Goal: Information Seeking & Learning: Learn about a topic

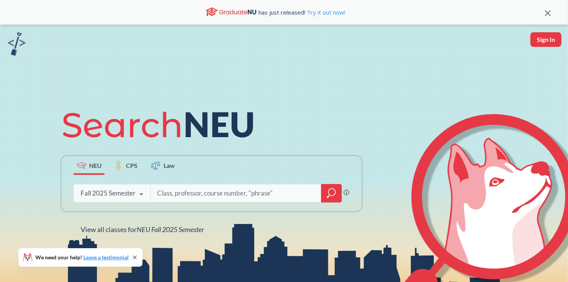
click at [96, 190] on div "Fall 2025 Semester" at bounding box center [108, 193] width 55 height 8
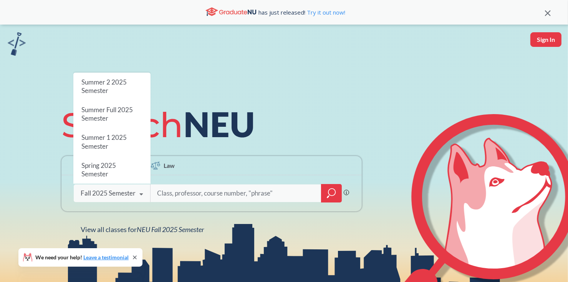
scroll to position [18, 0]
click at [113, 83] on span "Summer 2 2025 Semester" at bounding box center [103, 87] width 45 height 17
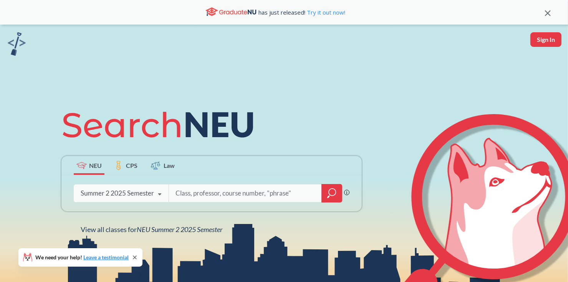
click at [182, 194] on input "search" at bounding box center [245, 193] width 141 height 16
type input "5800"
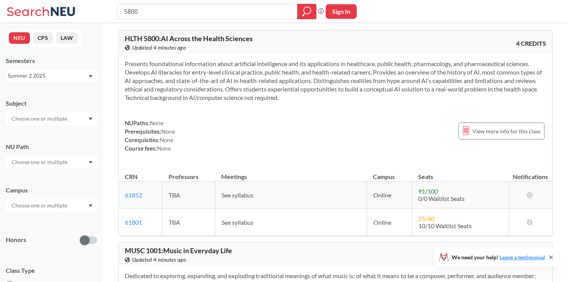
scroll to position [4, 0]
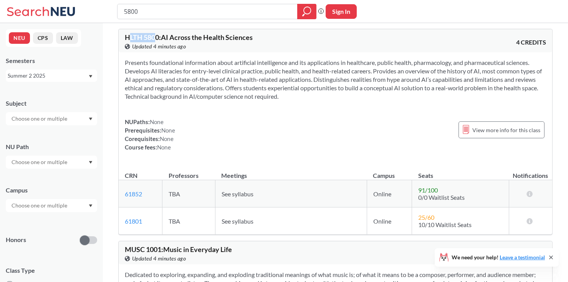
drag, startPoint x: 157, startPoint y: 37, endPoint x: 131, endPoint y: 37, distance: 26.9
click at [131, 37] on span "HLTH 5800 : AI Across the Health Sciences" at bounding box center [189, 37] width 128 height 8
drag, startPoint x: 124, startPoint y: 36, endPoint x: 159, endPoint y: 34, distance: 34.6
click at [159, 34] on span "HLTH 5800 : AI Across the Health Sciences" at bounding box center [189, 37] width 128 height 8
copy span "HLTH 5800"
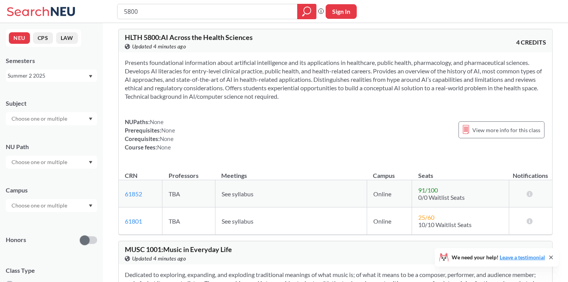
click at [233, 152] on div "Presents foundational information about artificial intelligence and its applica…" at bounding box center [336, 107] width 434 height 111
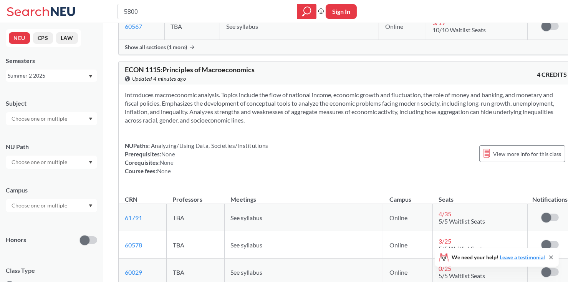
scroll to position [2933, 0]
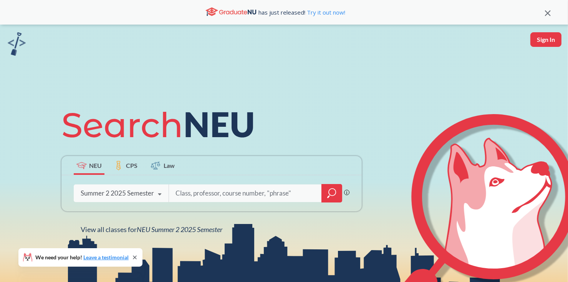
click at [149, 193] on div "Summer 2 2025 Semester" at bounding box center [117, 193] width 73 height 8
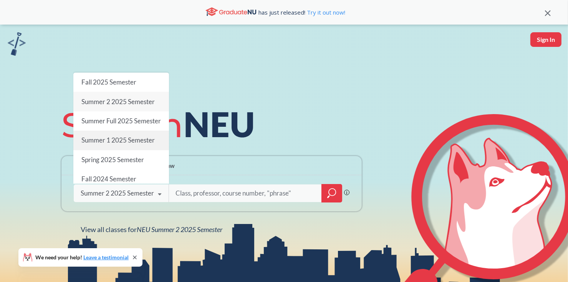
click at [136, 144] on span "Summer 1 2025 Semester" at bounding box center [117, 140] width 73 height 8
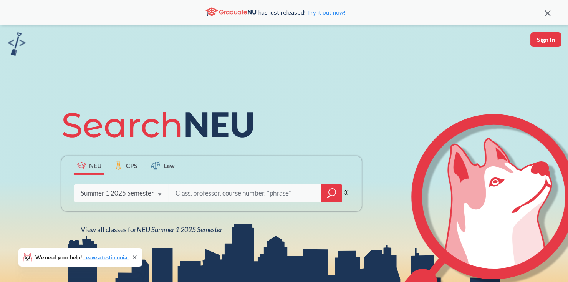
click at [210, 195] on input "search" at bounding box center [245, 193] width 141 height 16
type input "5800"
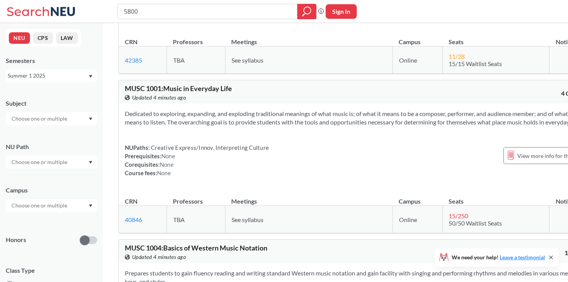
scroll to position [75, 0]
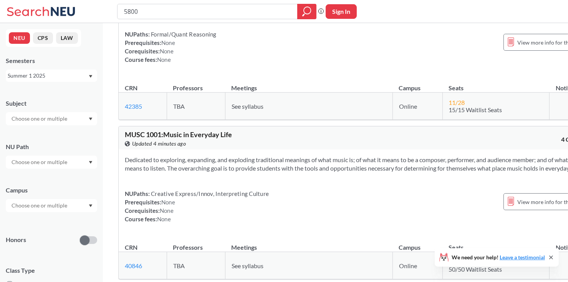
click at [77, 79] on div "Summer 1 2025" at bounding box center [48, 75] width 80 height 8
click at [62, 126] on div "Spring 2025" at bounding box center [53, 130] width 87 height 8
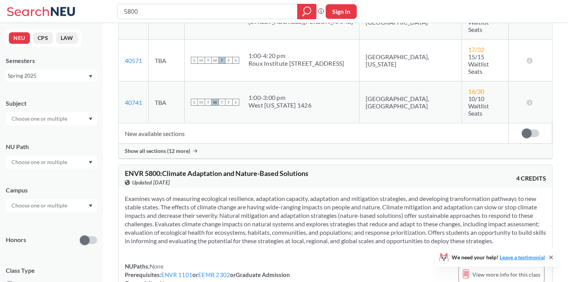
scroll to position [746, 0]
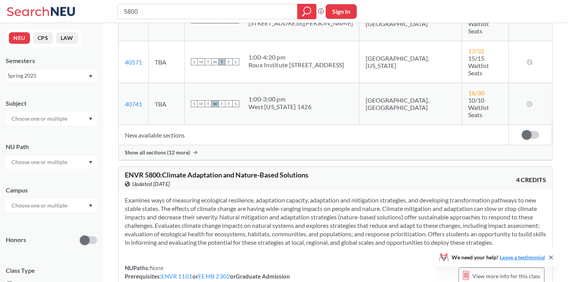
click at [143, 149] on span "Show all sections (12 more)" at bounding box center [157, 152] width 65 height 7
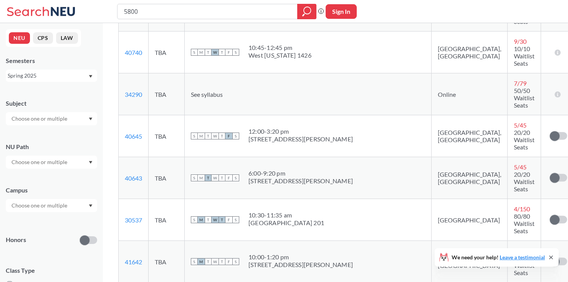
scroll to position [924, 0]
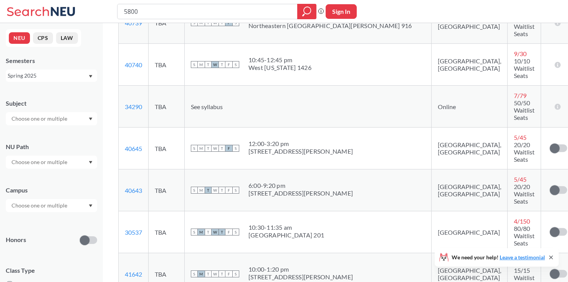
scroll to position [911, 0]
